Goal: Task Accomplishment & Management: Manage account settings

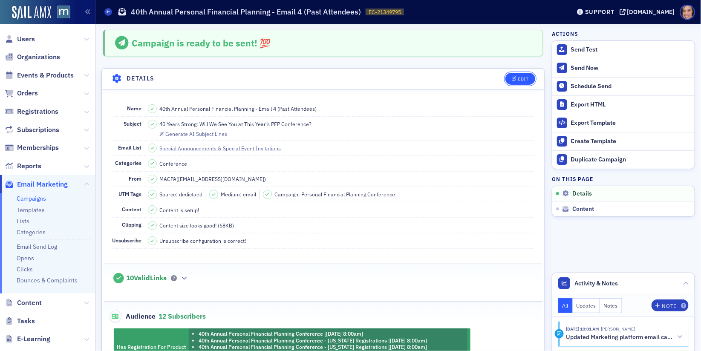
click at [527, 75] on button "Edit" at bounding box center [519, 79] width 29 height 12
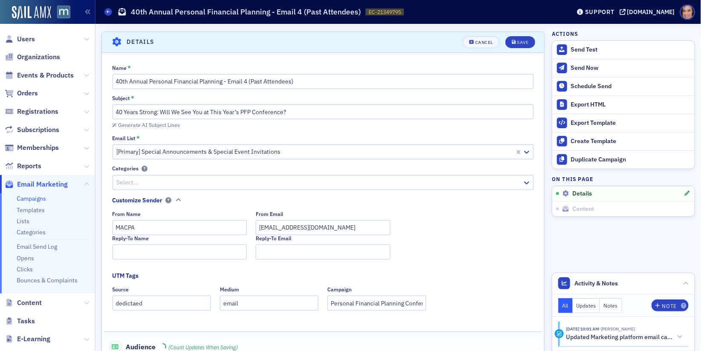
scroll to position [39, 0]
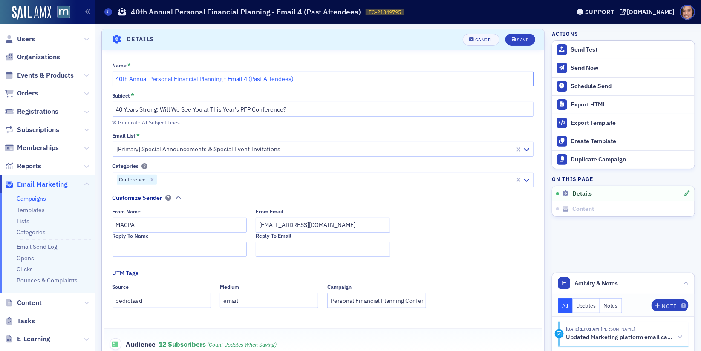
drag, startPoint x: 244, startPoint y: 78, endPoint x: 344, endPoint y: 78, distance: 100.1
click at [344, 78] on input "40th Annual Personal Financial Planning - Email 4 (Past Attendees)" at bounding box center [322, 79] width 421 height 15
type input "40th Annual Personal Financial Planning - Email 5"
click at [337, 93] on div "Subject *" at bounding box center [322, 95] width 421 height 6
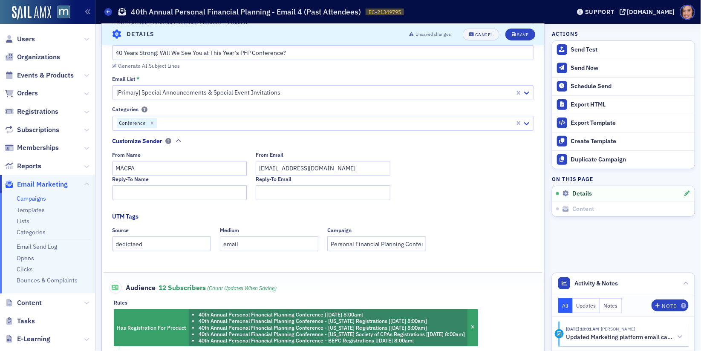
scroll to position [99, 0]
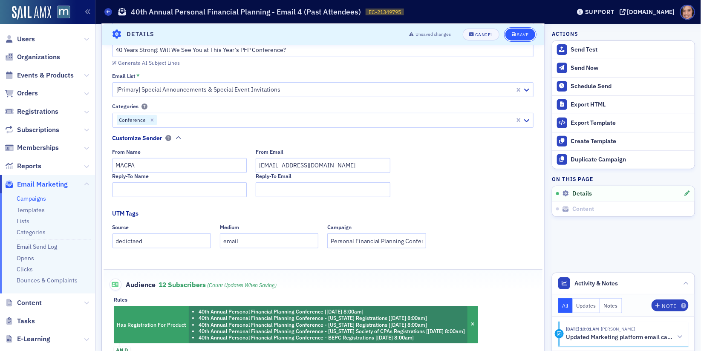
click at [516, 36] on icon "submit" at bounding box center [514, 34] width 4 height 5
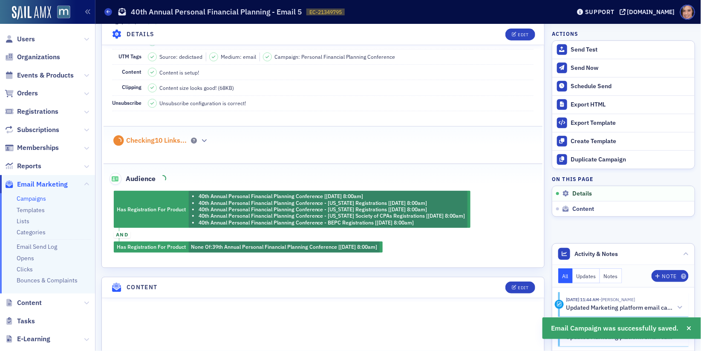
scroll to position [171, 0]
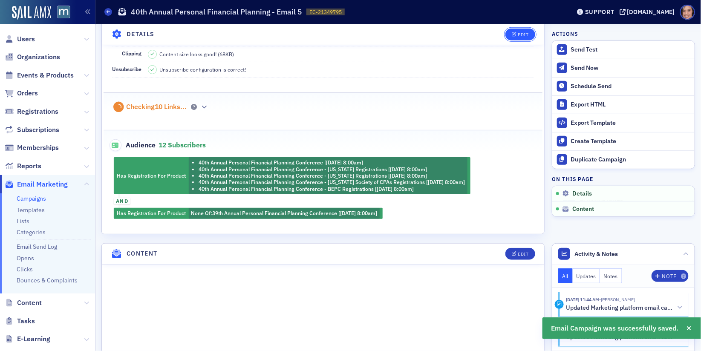
click at [524, 30] on button "Edit" at bounding box center [519, 34] width 29 height 12
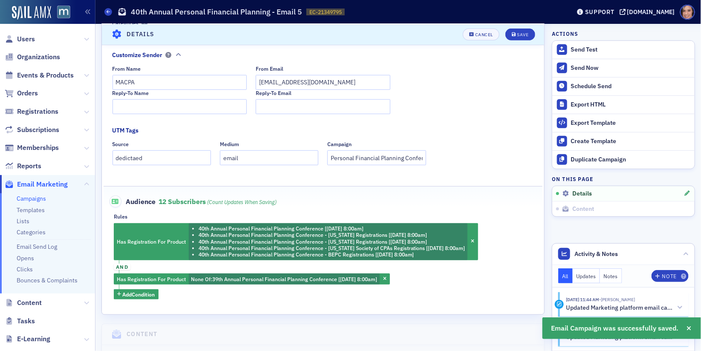
scroll to position [196, 0]
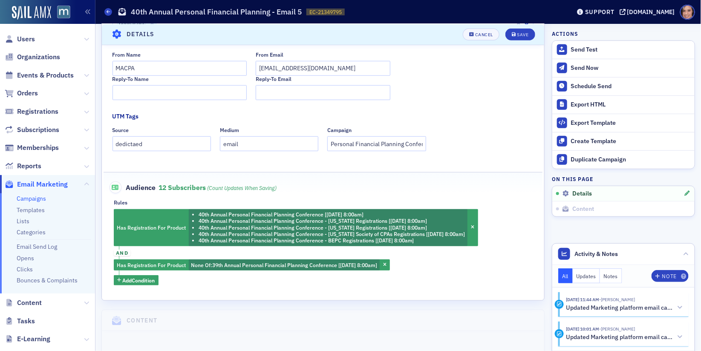
click at [78, 301] on span "Content" at bounding box center [47, 303] width 95 height 18
click at [43, 304] on span "Content" at bounding box center [47, 303] width 95 height 18
click at [54, 302] on span "Content" at bounding box center [47, 303] width 95 height 18
click at [42, 302] on span "Content" at bounding box center [47, 303] width 95 height 18
click at [35, 302] on span "Content" at bounding box center [29, 302] width 25 height 9
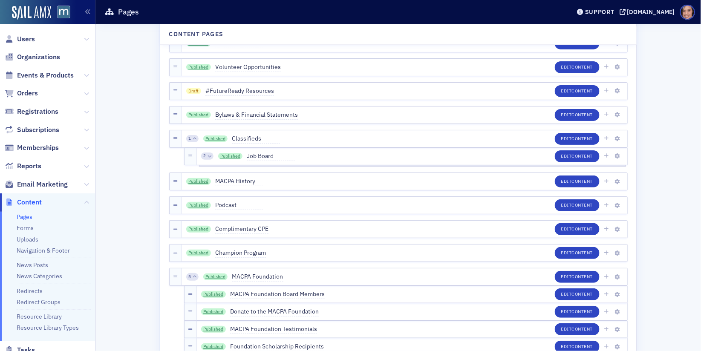
scroll to position [919, 0]
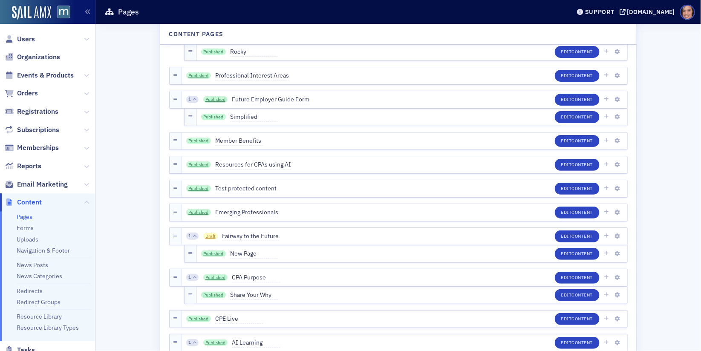
scroll to position [2830, 0]
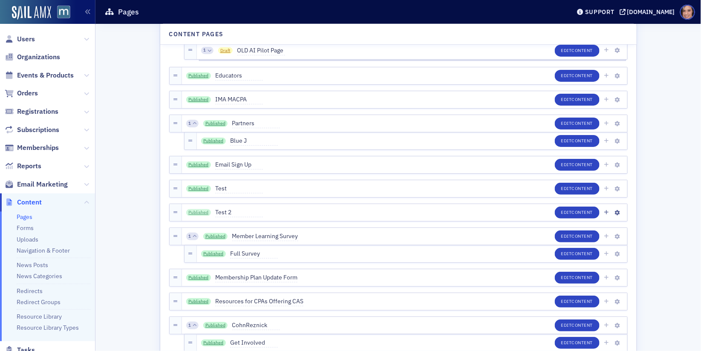
click at [197, 212] on link "Published" at bounding box center [198, 212] width 25 height 7
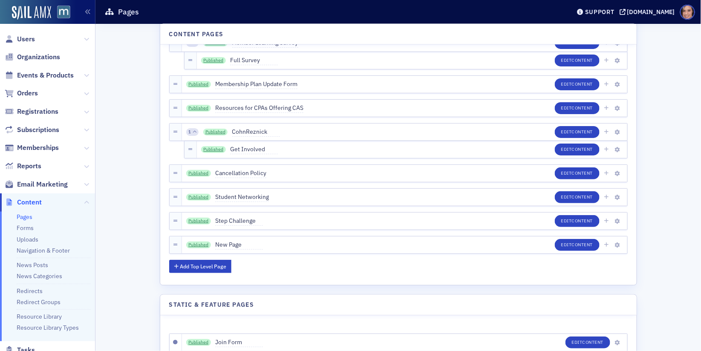
scroll to position [3030, 0]
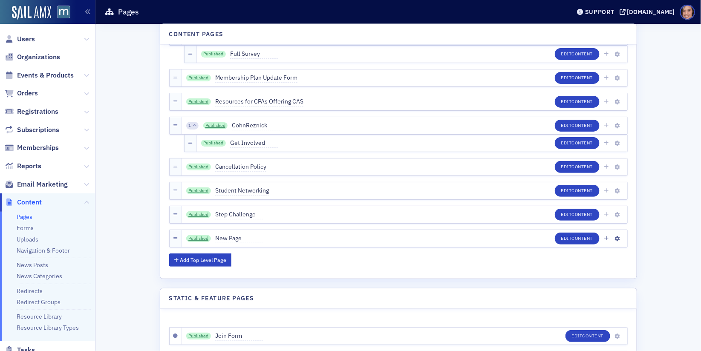
click at [196, 231] on div "Published New Page Edit Content" at bounding box center [404, 238] width 445 height 17
click at [197, 235] on link "Published" at bounding box center [198, 238] width 25 height 7
click at [39, 186] on span "Email Marketing" at bounding box center [42, 184] width 51 height 9
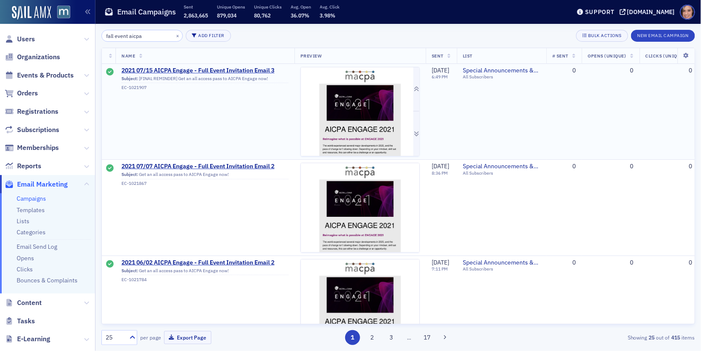
click at [379, 111] on img at bounding box center [360, 111] width 118 height 89
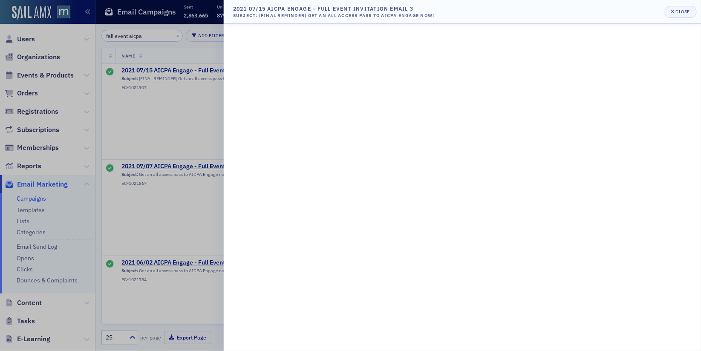
click at [208, 114] on div at bounding box center [350, 175] width 701 height 351
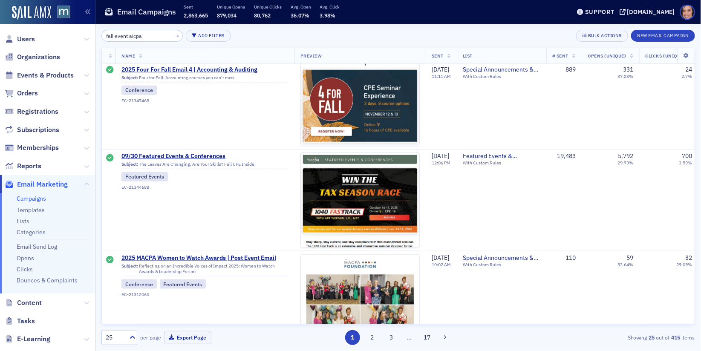
scroll to position [634, 0]
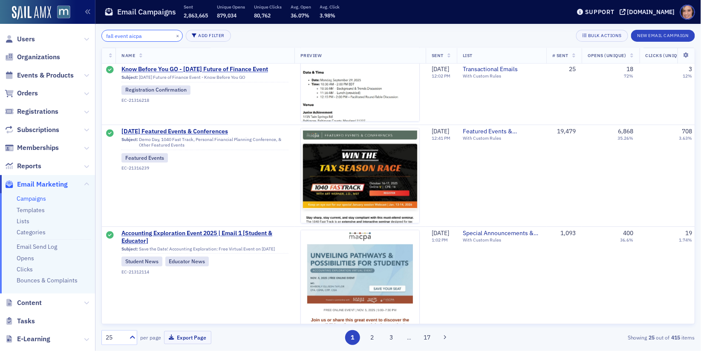
click at [137, 33] on input "fall event aicpa" at bounding box center [141, 36] width 81 height 12
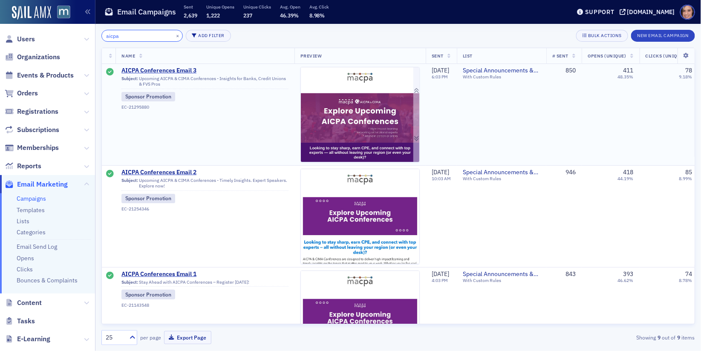
type input "aicpa"
click at [333, 130] on img at bounding box center [360, 325] width 118 height 516
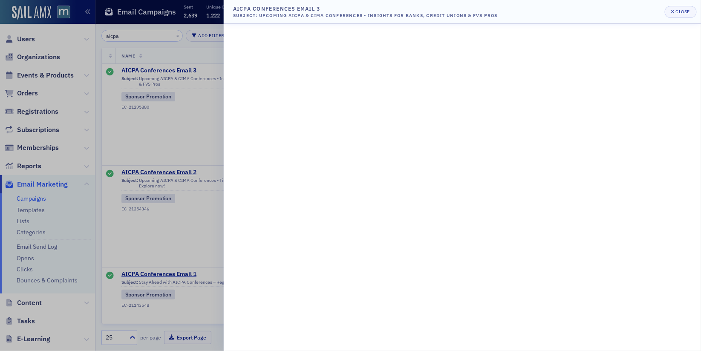
click at [206, 118] on div at bounding box center [350, 175] width 701 height 351
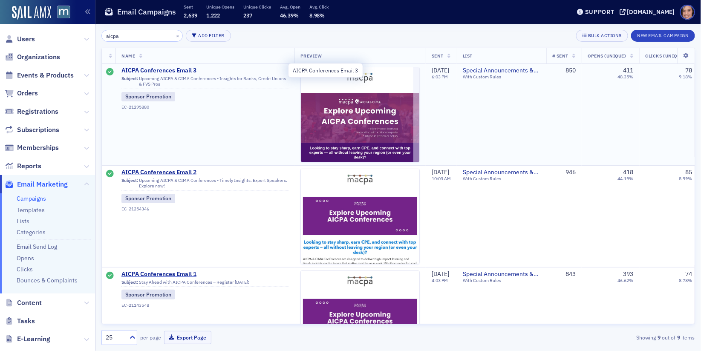
click at [172, 70] on span "AICPA Conferences Email 3" at bounding box center [204, 71] width 167 height 8
click at [356, 144] on img at bounding box center [360, 325] width 118 height 516
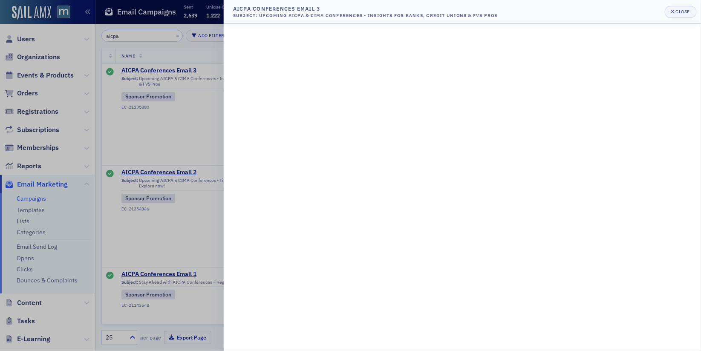
click at [56, 102] on div at bounding box center [350, 175] width 701 height 351
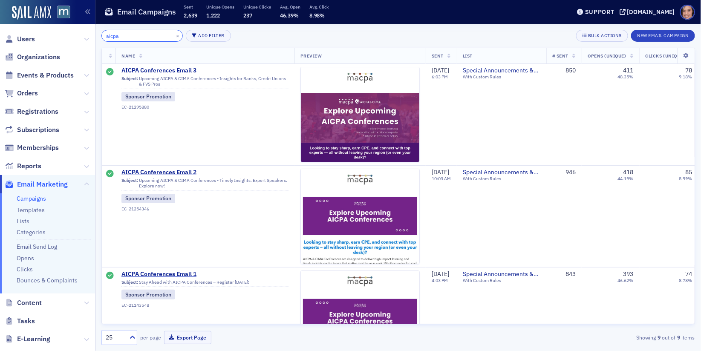
click at [143, 37] on input "aicpa" at bounding box center [141, 36] width 81 height 12
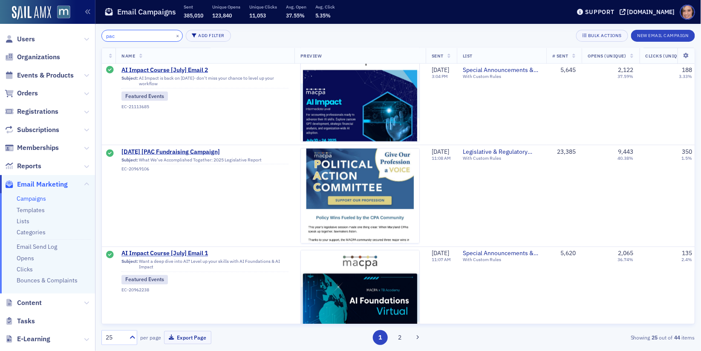
scroll to position [120, 0]
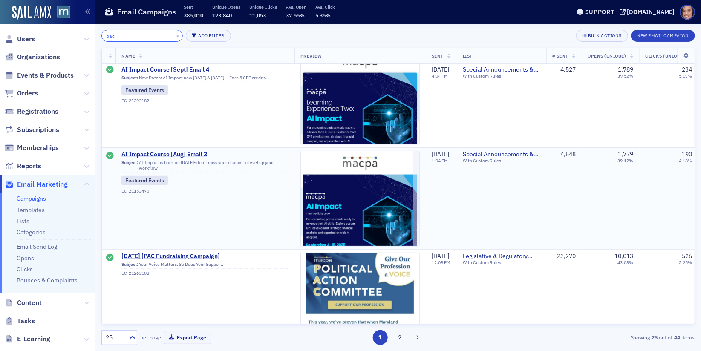
type input "pac"
click at [198, 154] on span "AI Impact Course [Aug] Email 3" at bounding box center [204, 155] width 167 height 8
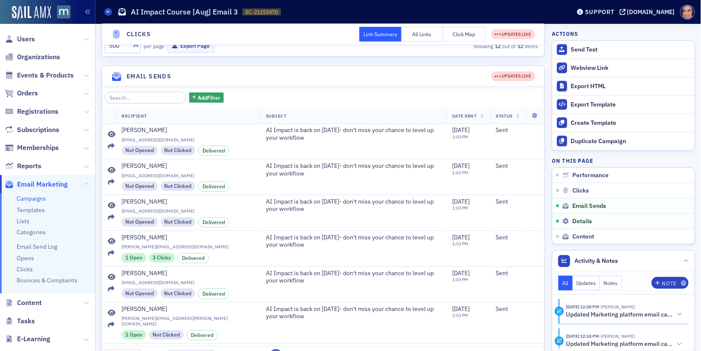
scroll to position [642, 0]
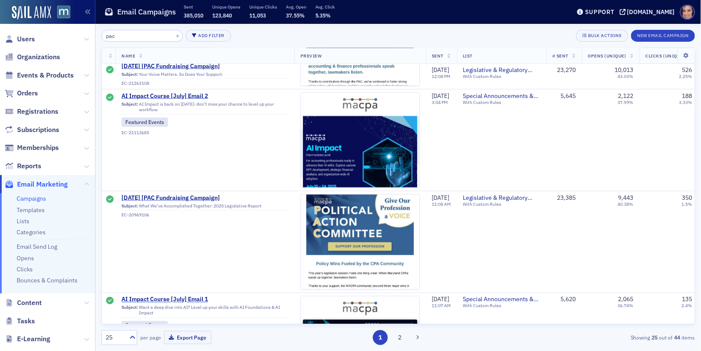
scroll to position [230, 0]
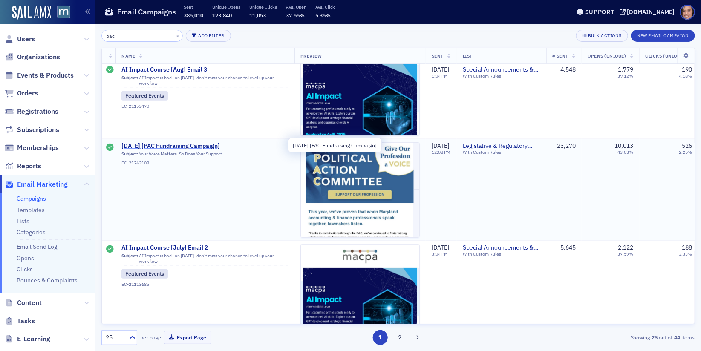
click at [173, 144] on span "8/8/25 [PAC Fundraising Campaign]" at bounding box center [204, 146] width 167 height 8
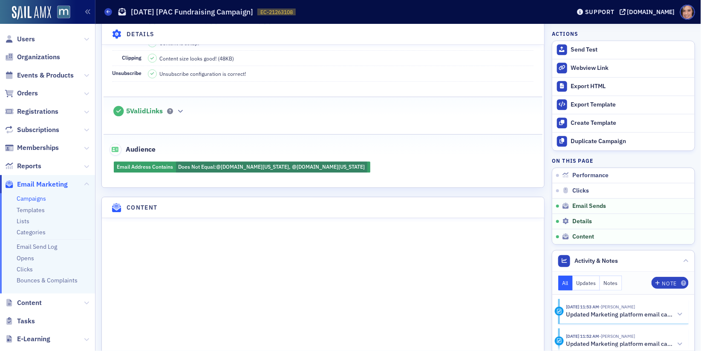
scroll to position [529, 0]
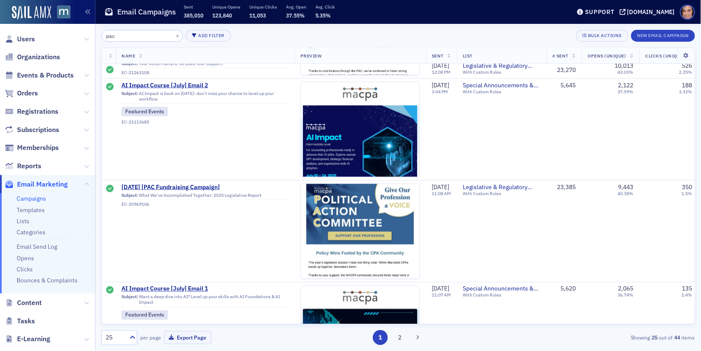
scroll to position [391, 0]
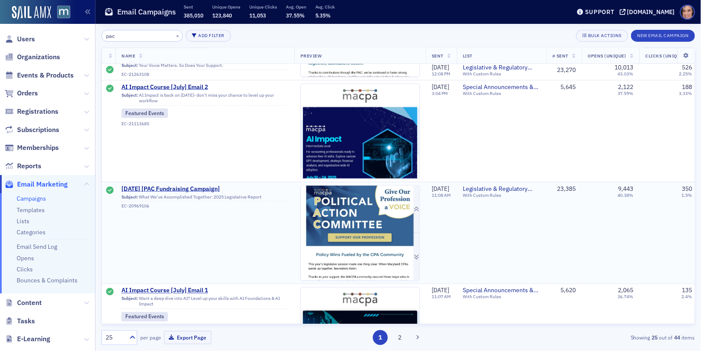
click at [316, 202] on img at bounding box center [360, 340] width 118 height 309
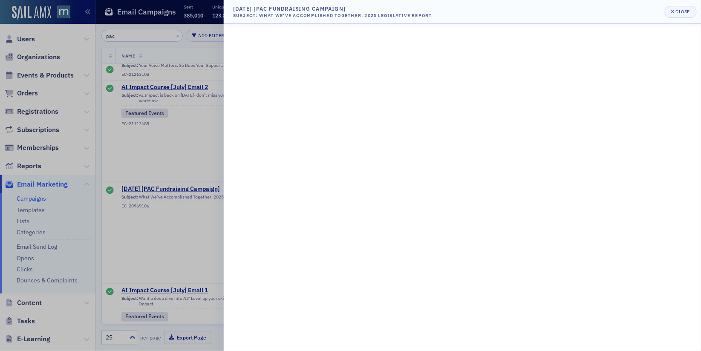
click at [167, 260] on div at bounding box center [350, 175] width 701 height 351
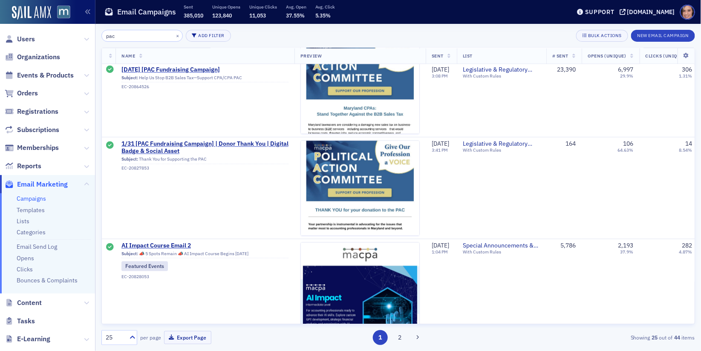
scroll to position [673, 0]
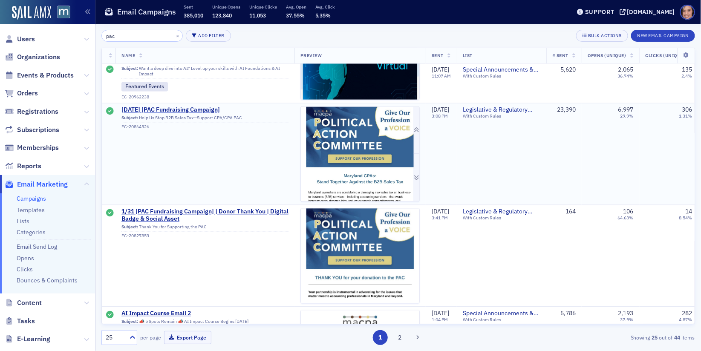
click at [355, 161] on img at bounding box center [360, 254] width 118 height 295
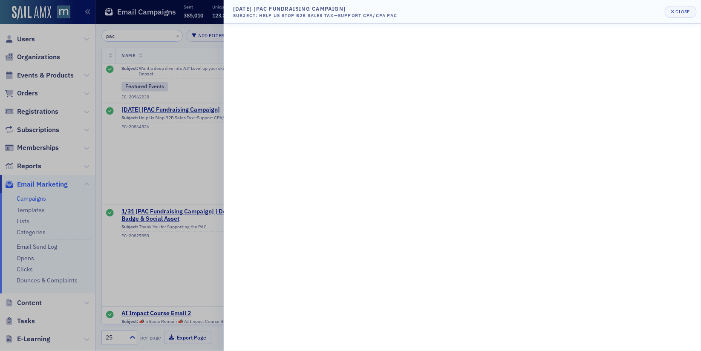
click at [161, 170] on div at bounding box center [350, 175] width 701 height 351
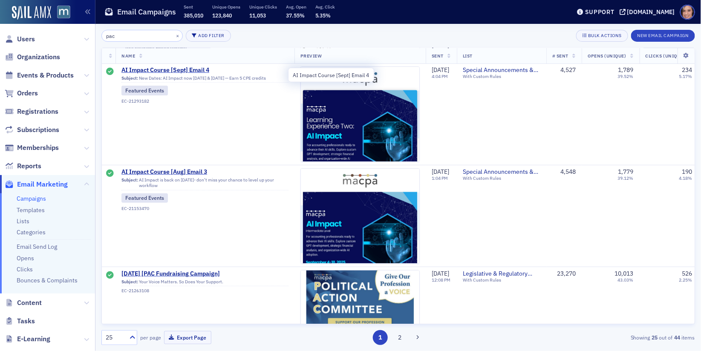
scroll to position [160, 0]
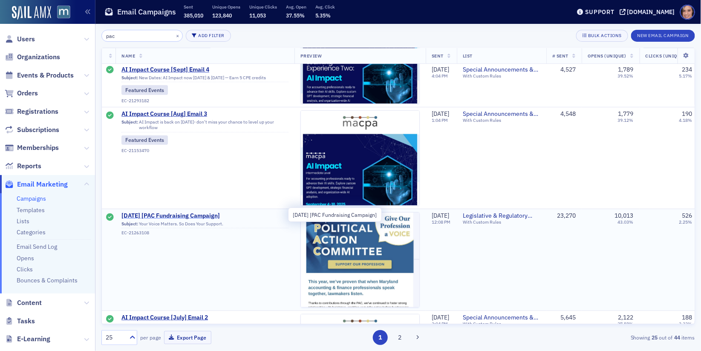
click at [205, 215] on span "8/8/25 [PAC Fundraising Campaign]" at bounding box center [204, 216] width 167 height 8
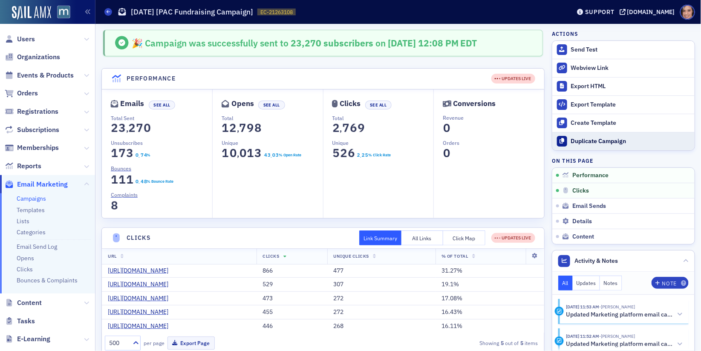
click at [601, 138] on div "Duplicate Campaign" at bounding box center [630, 142] width 119 height 8
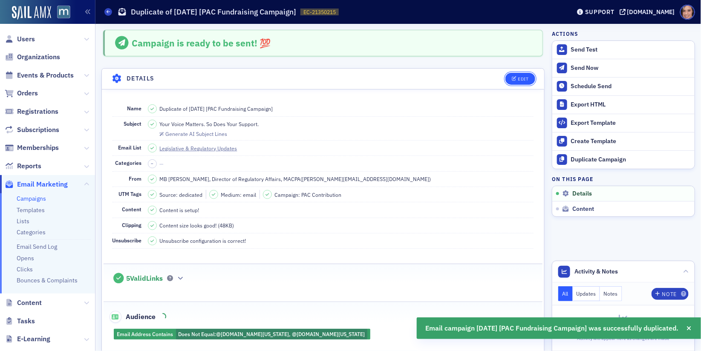
click at [512, 76] on button "Edit" at bounding box center [519, 79] width 29 height 12
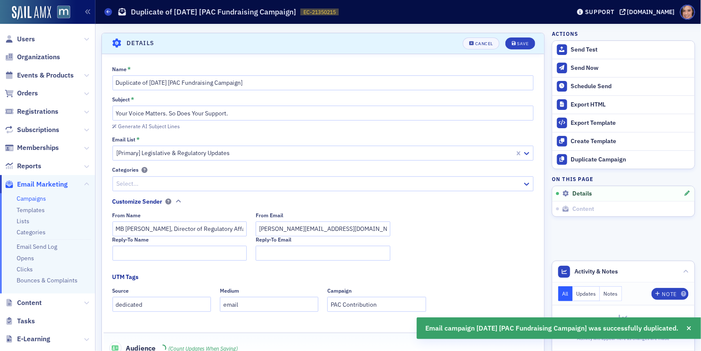
scroll to position [39, 0]
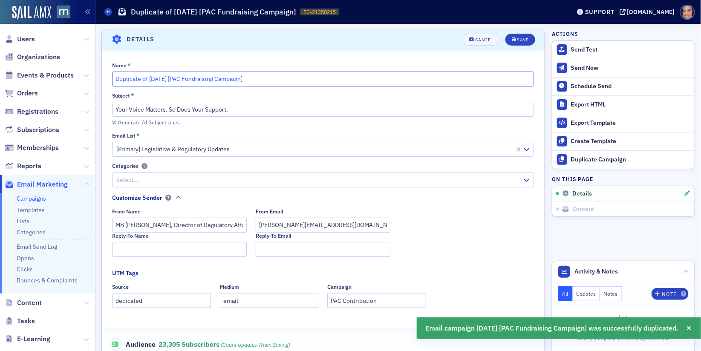
drag, startPoint x: 159, startPoint y: 76, endPoint x: 101, endPoint y: 76, distance: 58.4
click at [101, 76] on section "Details Cancel Save Name * Duplicate of 8/8/25 [PAC Fundraising Campaign] Subje…" at bounding box center [322, 218] width 443 height 378
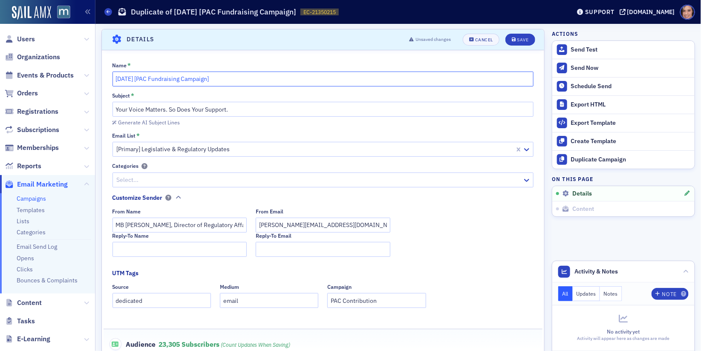
type input "10/17/25 [PAC Fundraising Campaign]"
click at [229, 53] on fieldset "Name * 10/17/25 [PAC Fundraising Campaign] Subject * Your Voice Matters. So Doe…" at bounding box center [323, 224] width 442 height 342
click at [171, 123] on div "Generate AI Subject Lines" at bounding box center [149, 122] width 62 height 5
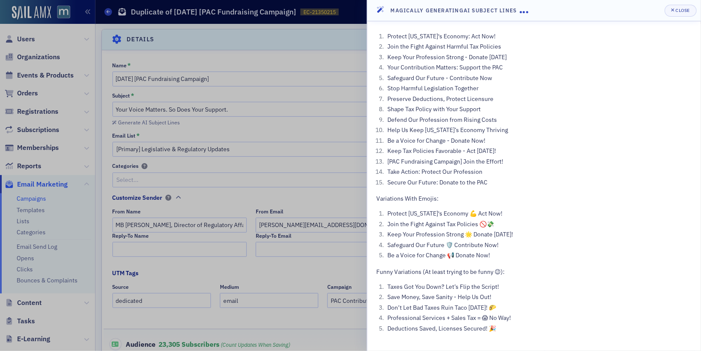
click at [458, 142] on li "Be a Voice for Change - Donate Now!" at bounding box center [538, 140] width 307 height 9
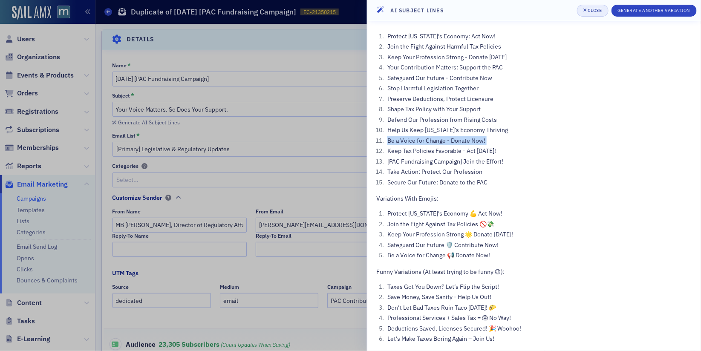
copy ol "Be a Voice for Change - Donate Now!"
click at [600, 13] on span "Close" at bounding box center [592, 10] width 19 height 7
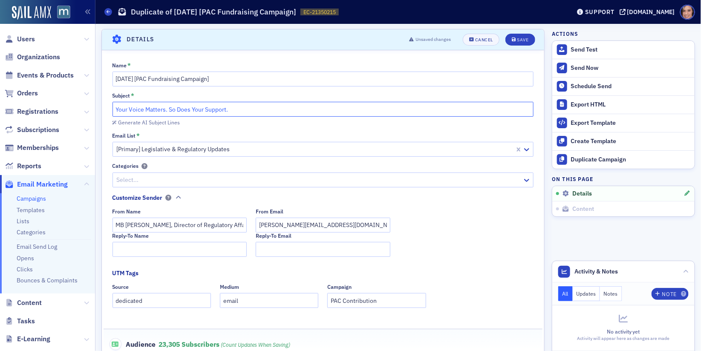
click at [239, 108] on input "Your Voice Matters. So Does Your Support." at bounding box center [322, 109] width 421 height 15
paste input "Be a Voice for Change - Donate Now!"
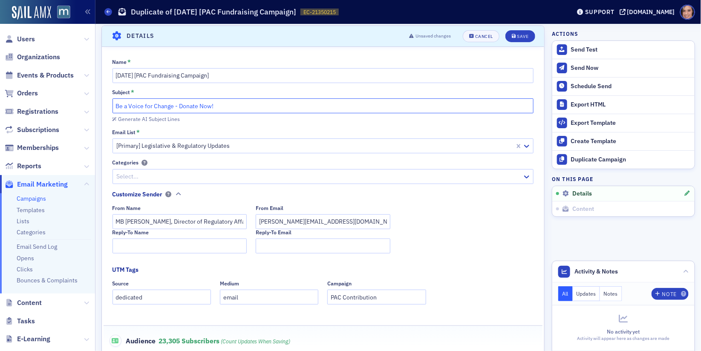
scroll to position [0, 0]
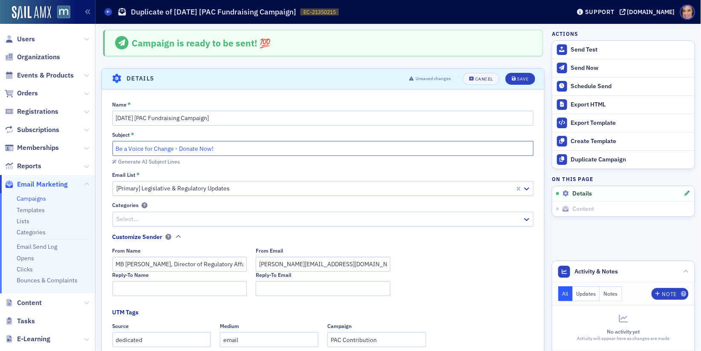
drag, startPoint x: 180, startPoint y: 147, endPoint x: 215, endPoint y: 150, distance: 34.6
click at [215, 150] on input "Be a Voice for Change - Donate Now!" at bounding box center [322, 148] width 421 height 15
drag, startPoint x: 172, startPoint y: 147, endPoint x: 111, endPoint y: 147, distance: 60.9
click at [111, 147] on div "Name * 10/17/25 [PAC Fundraising Campaign] Subject * Be a Voice for Change - Su…" at bounding box center [323, 266] width 442 height 330
click at [147, 146] on input "Make Sure Our Profess - Support" at bounding box center [322, 148] width 421 height 15
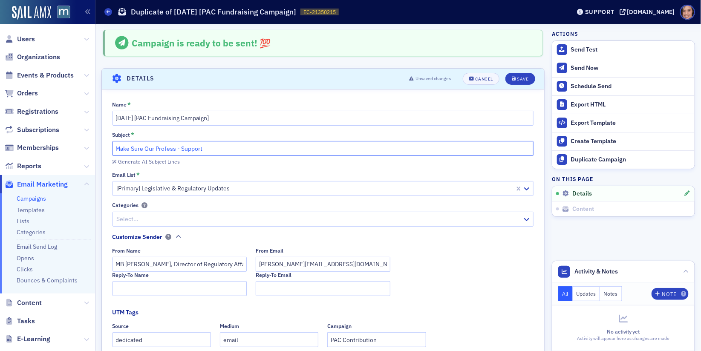
click at [147, 146] on input "Make Sure Our Profess - Support" at bounding box center [322, 148] width 421 height 15
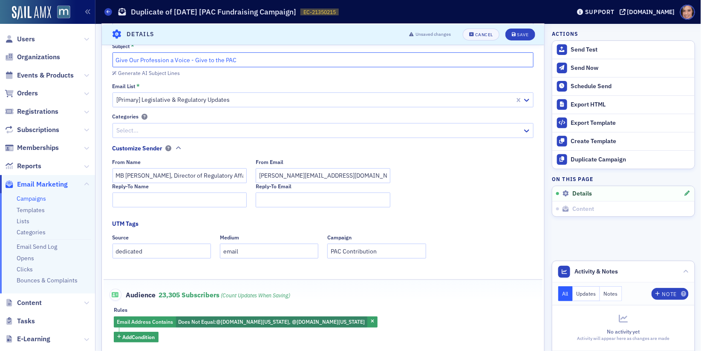
scroll to position [239, 0]
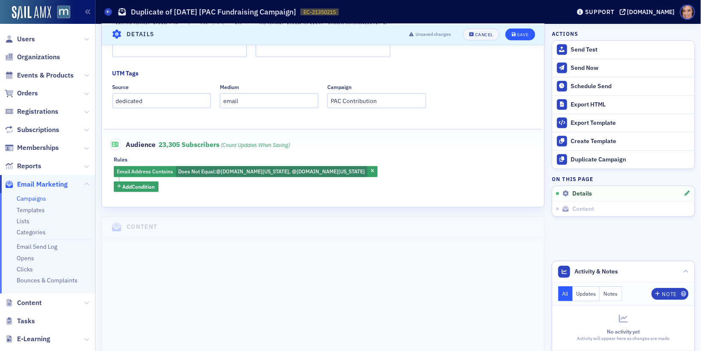
type input "Give Our Profession a Voice - Give to the PAC"
click at [525, 34] on div "Save" at bounding box center [523, 34] width 12 height 5
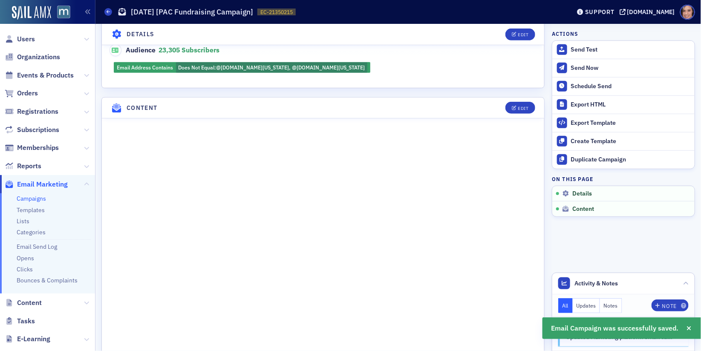
scroll to position [279, 0]
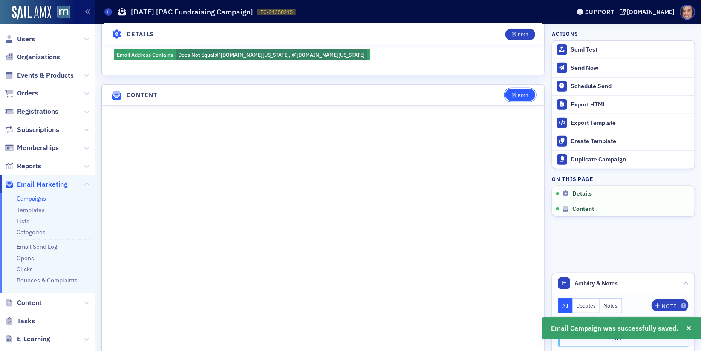
click at [525, 93] on div "Edit" at bounding box center [523, 95] width 11 height 5
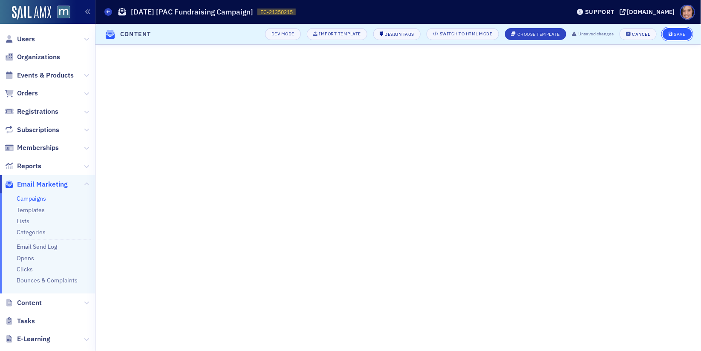
click at [671, 38] on button "Save" at bounding box center [676, 34] width 29 height 12
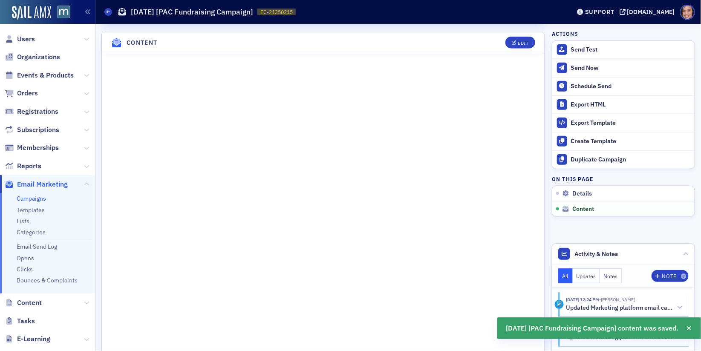
scroll to position [0, 0]
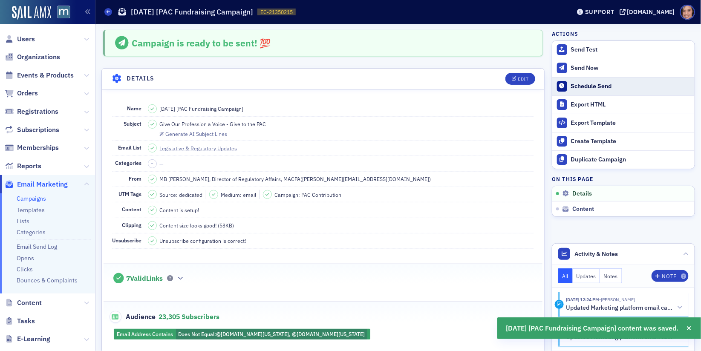
click at [594, 85] on div "Schedule Send" at bounding box center [630, 87] width 119 height 8
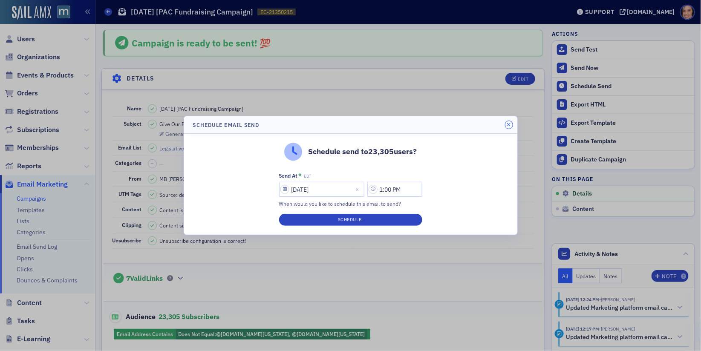
click at [508, 121] on button "button" at bounding box center [509, 125] width 8 height 8
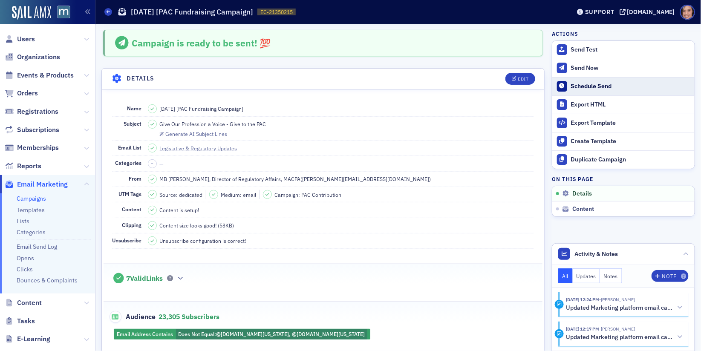
click at [636, 78] on button "Schedule Send" at bounding box center [623, 86] width 142 height 18
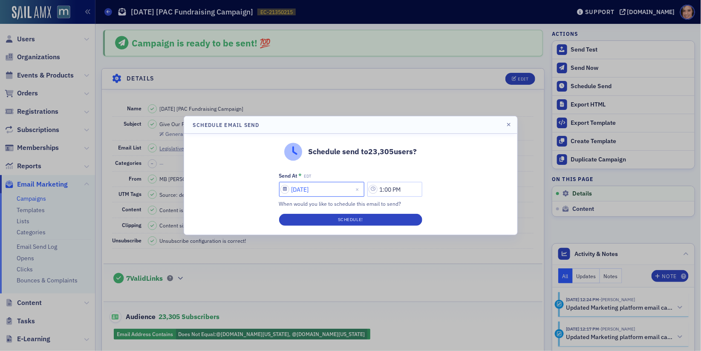
select select "9"
select select "2025"
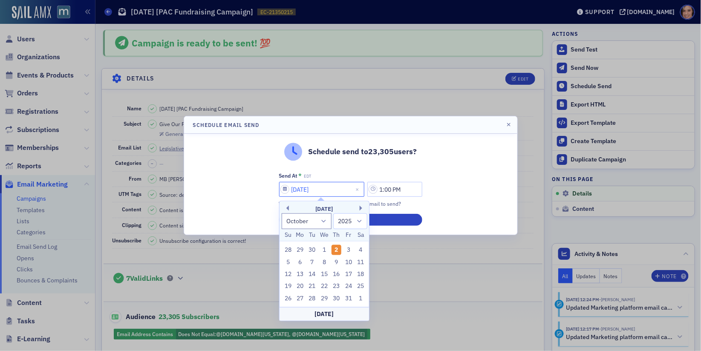
click at [336, 192] on input "10/02/2025" at bounding box center [321, 189] width 85 height 15
click at [353, 257] on div "10" at bounding box center [348, 262] width 10 height 10
type input "10/10/2025"
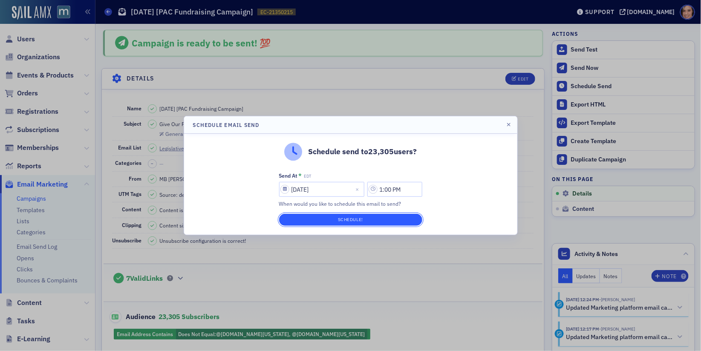
click at [401, 216] on button "Schedule!" at bounding box center [350, 220] width 143 height 12
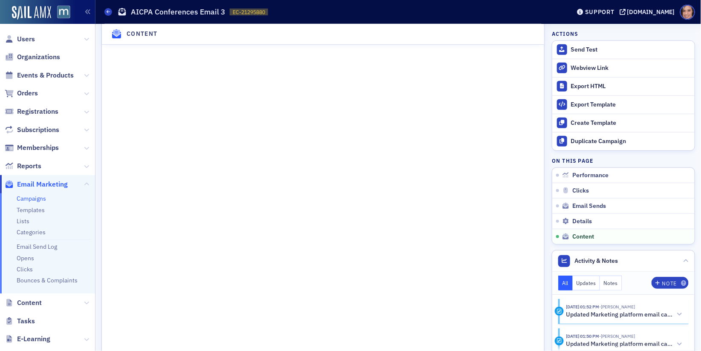
scroll to position [1431, 0]
